Goal: Check status: Check status

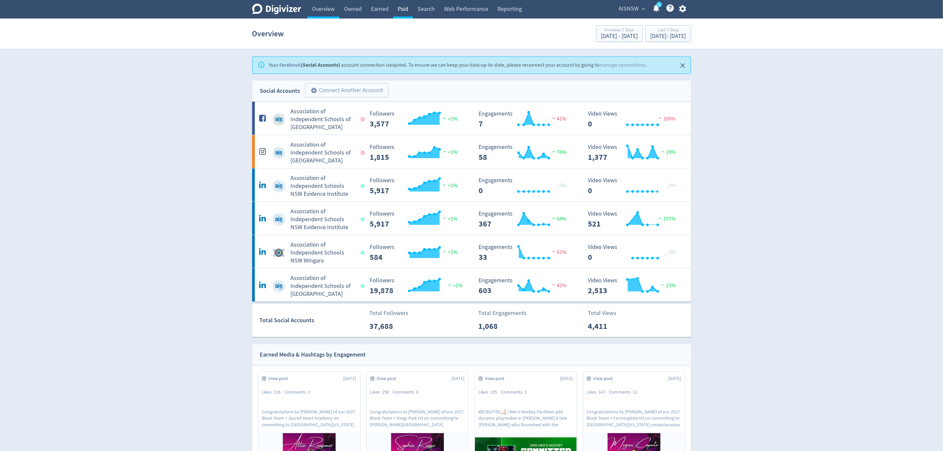
click at [406, 7] on link "Paid" at bounding box center [403, 9] width 20 height 18
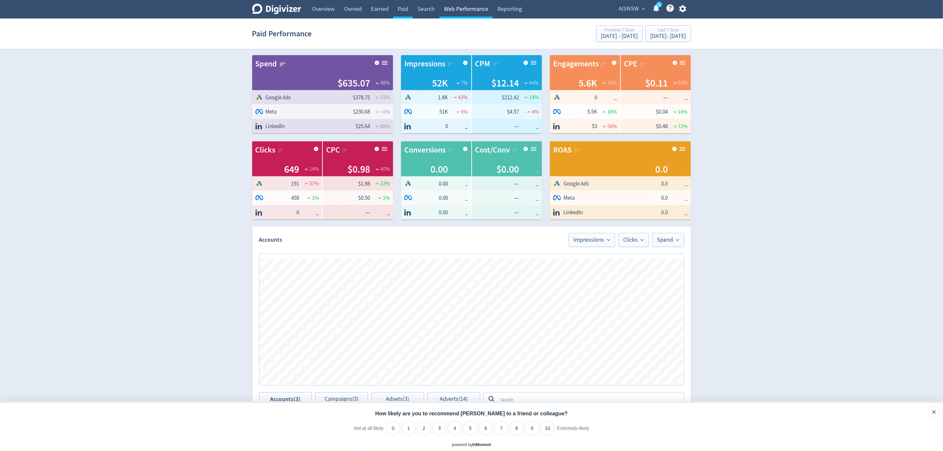
click at [480, 8] on link "Web Performance" at bounding box center [465, 9] width 53 height 18
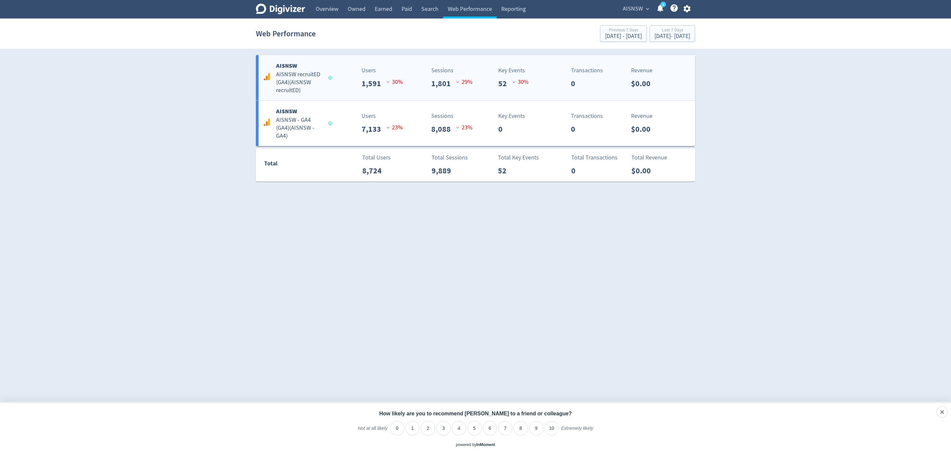
click at [296, 82] on h5 "AISNSW recruitED (GA4) ( AISNSW recruitED )" at bounding box center [299, 83] width 46 height 24
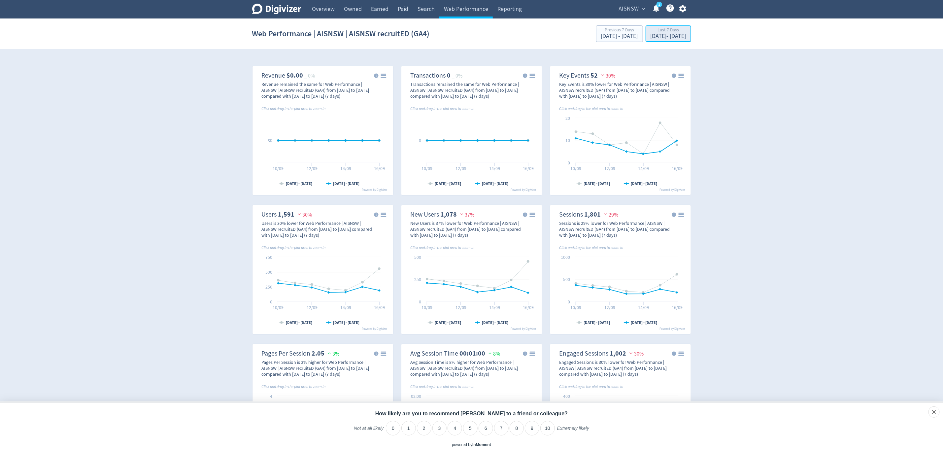
click at [665, 30] on div "Last 7 Days" at bounding box center [669, 31] width 36 height 6
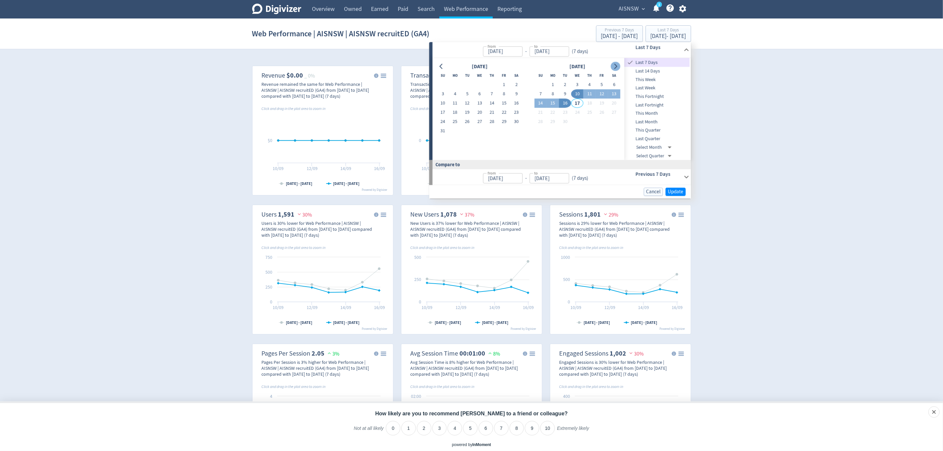
click at [616, 67] on icon "Go to next month" at bounding box center [615, 66] width 5 height 5
click at [442, 63] on button "Go to previous month" at bounding box center [442, 66] width 10 height 9
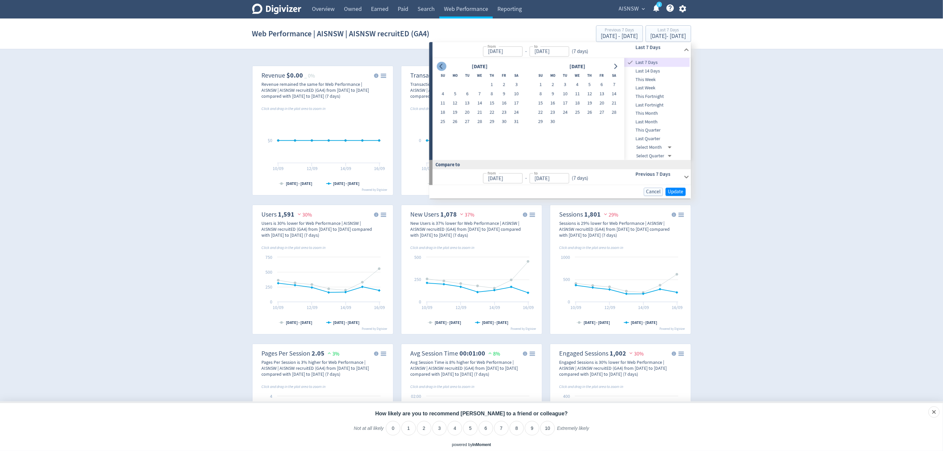
click at [442, 63] on button "Go to previous month" at bounding box center [442, 66] width 10 height 9
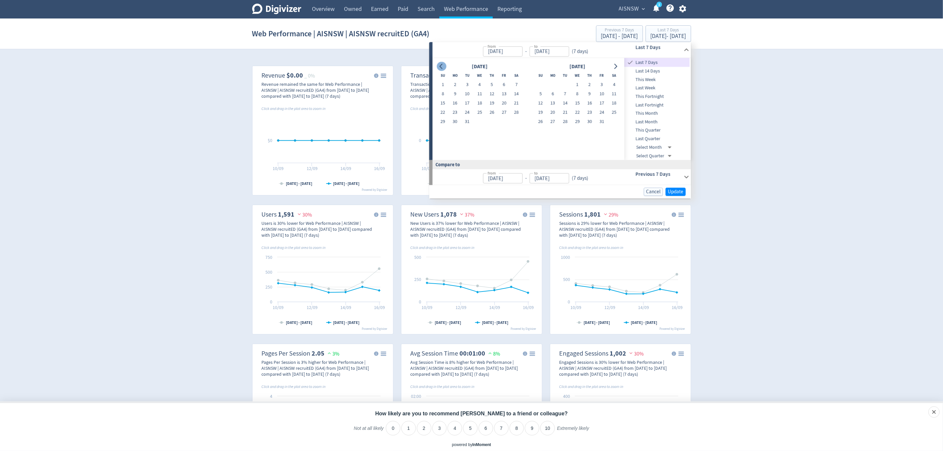
click at [442, 63] on button "Go to previous month" at bounding box center [442, 66] width 10 height 9
click at [469, 83] on button "1" at bounding box center [467, 84] width 12 height 9
type input "[DATE]"
click at [493, 121] on button "31" at bounding box center [492, 121] width 12 height 9
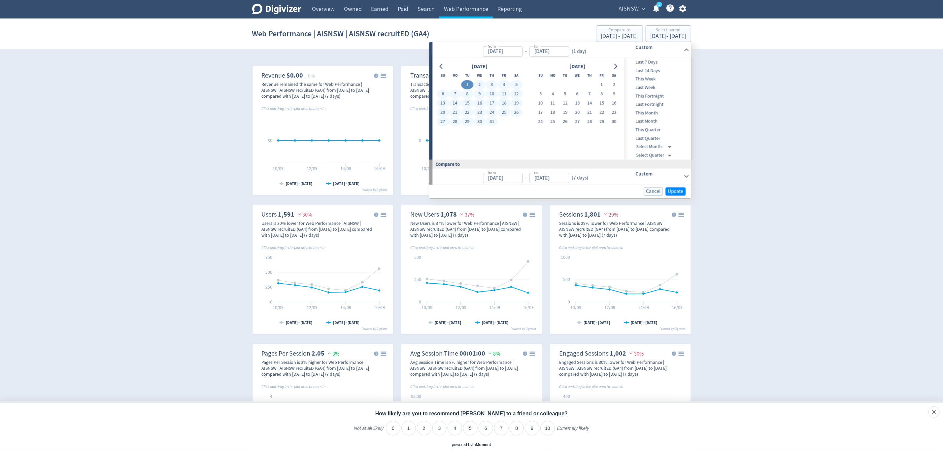
type input "[DATE]"
click at [682, 189] on span "Update" at bounding box center [676, 191] width 16 height 5
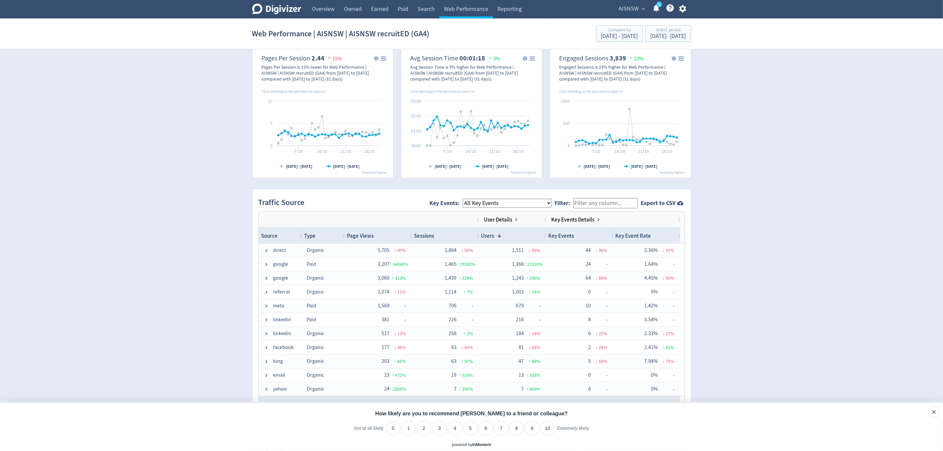
scroll to position [295, 0]
click at [668, 38] on div "[DATE] - [DATE]" at bounding box center [669, 36] width 36 height 6
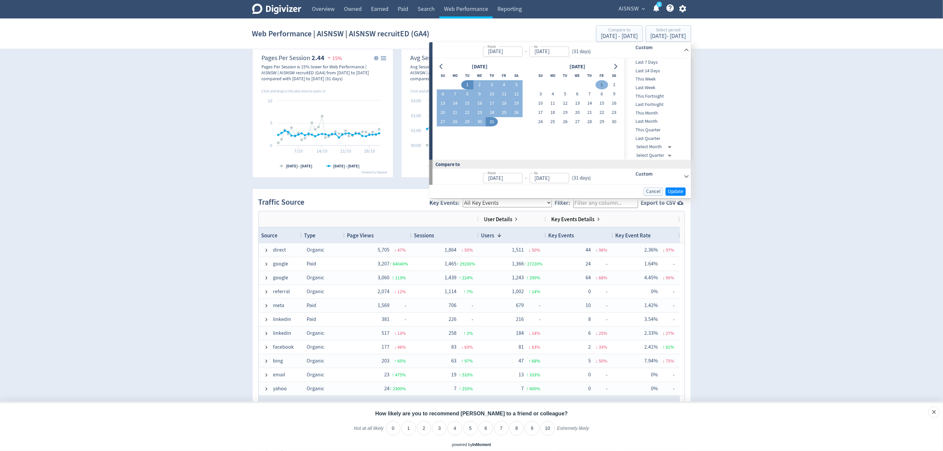
click at [601, 83] on button "1" at bounding box center [602, 84] width 12 height 9
type input "[DATE]"
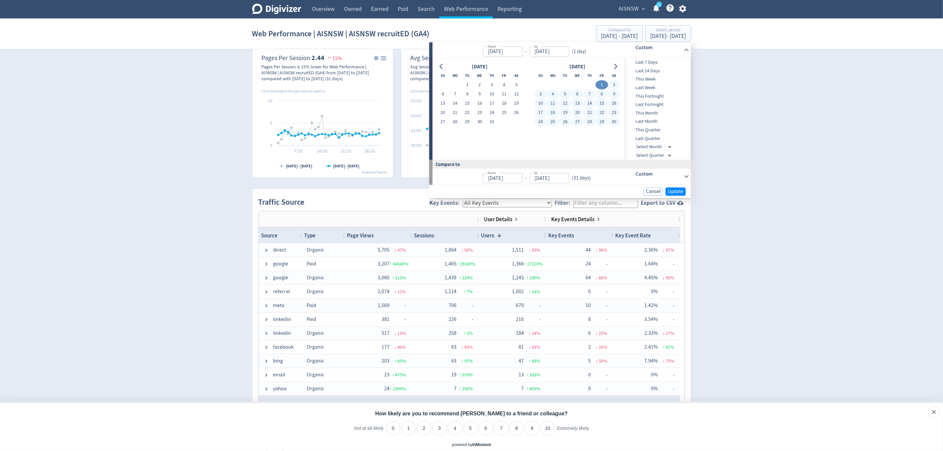
click at [615, 119] on button "30" at bounding box center [614, 121] width 12 height 9
type input "[DATE]"
click at [679, 189] on span "Update" at bounding box center [676, 191] width 16 height 5
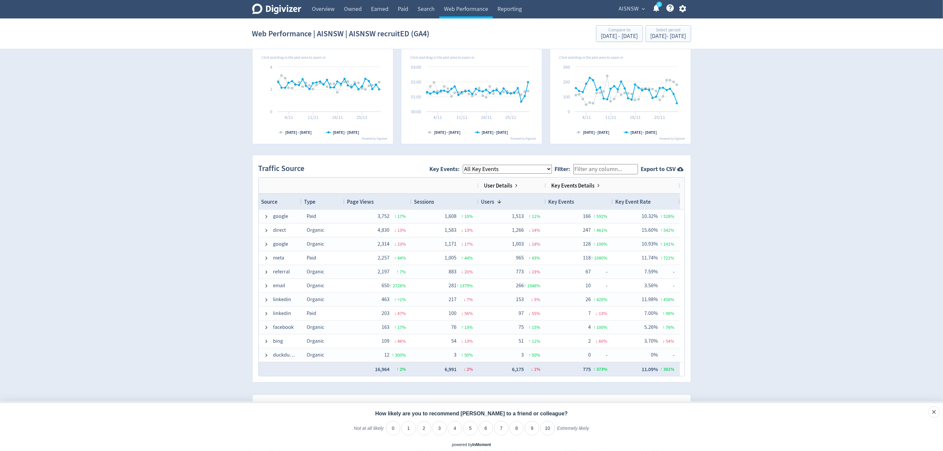
scroll to position [330, 0]
